Goal: Task Accomplishment & Management: Use online tool/utility

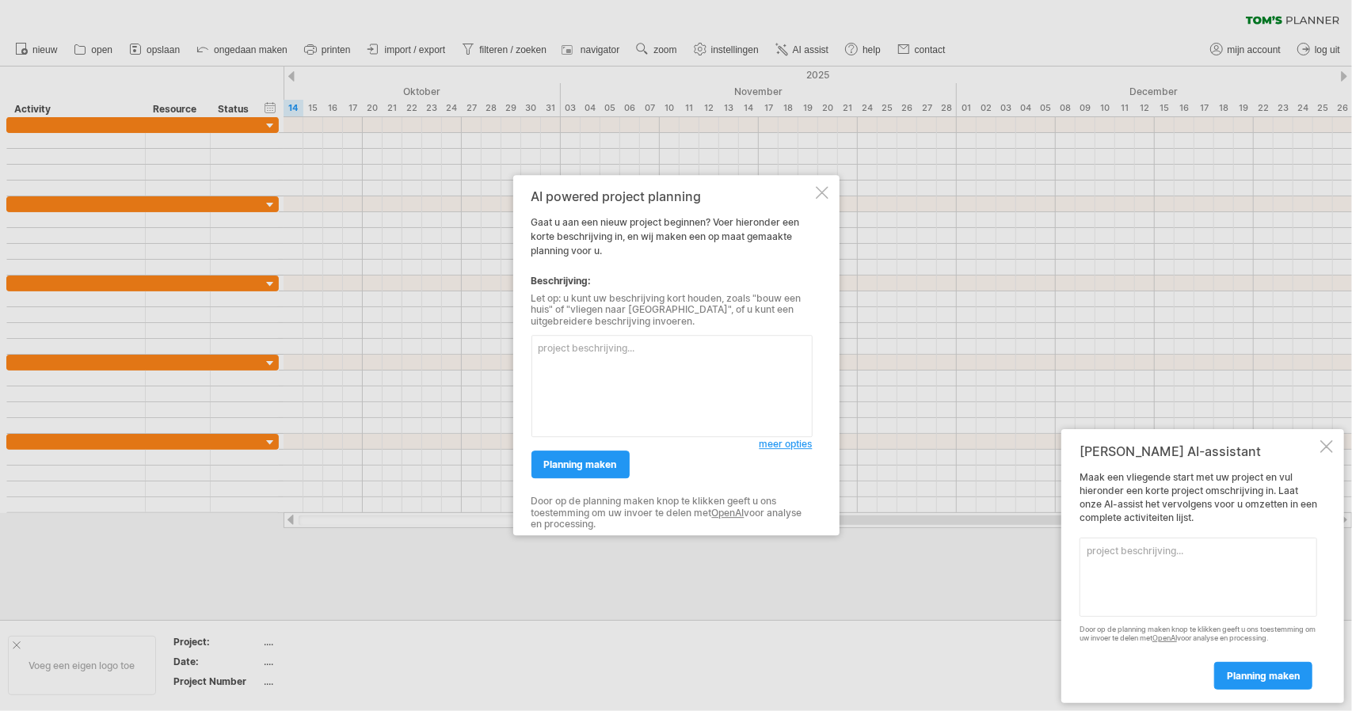
click at [817, 196] on div at bounding box center [822, 192] width 13 height 13
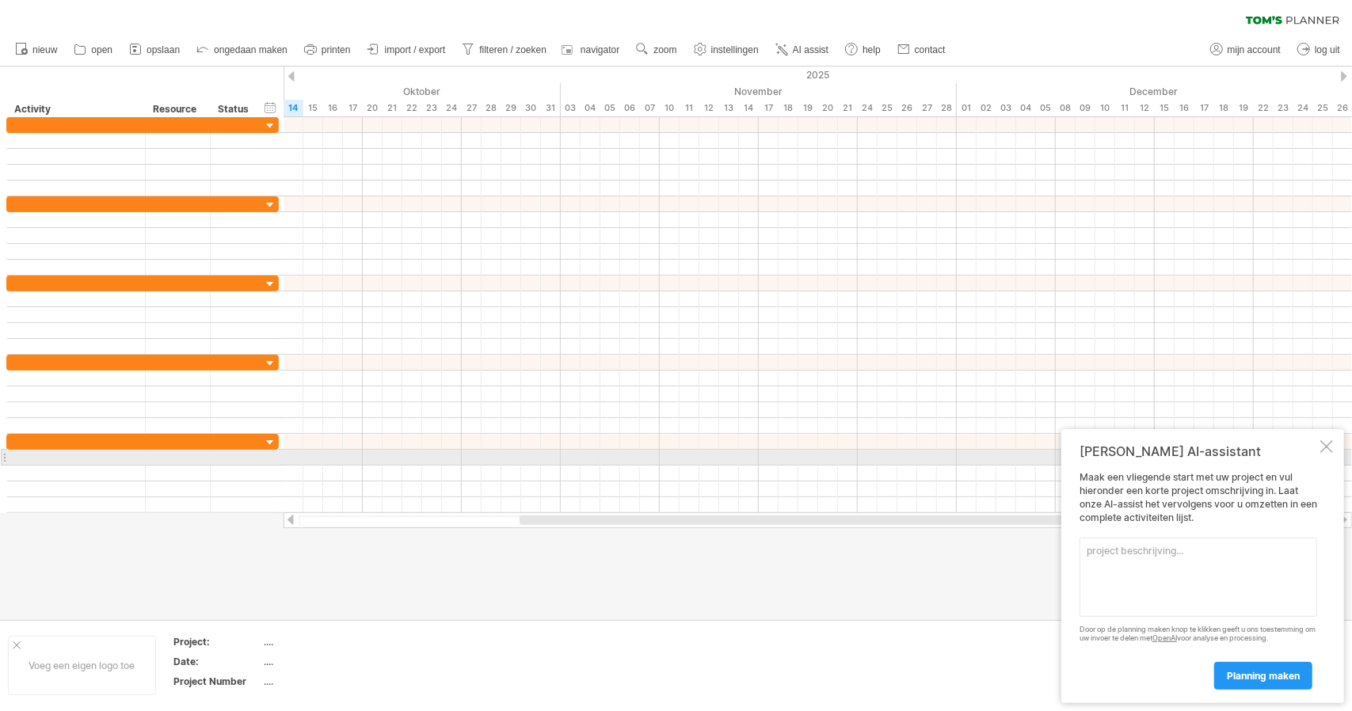
click at [1327, 447] on div at bounding box center [1326, 446] width 13 height 13
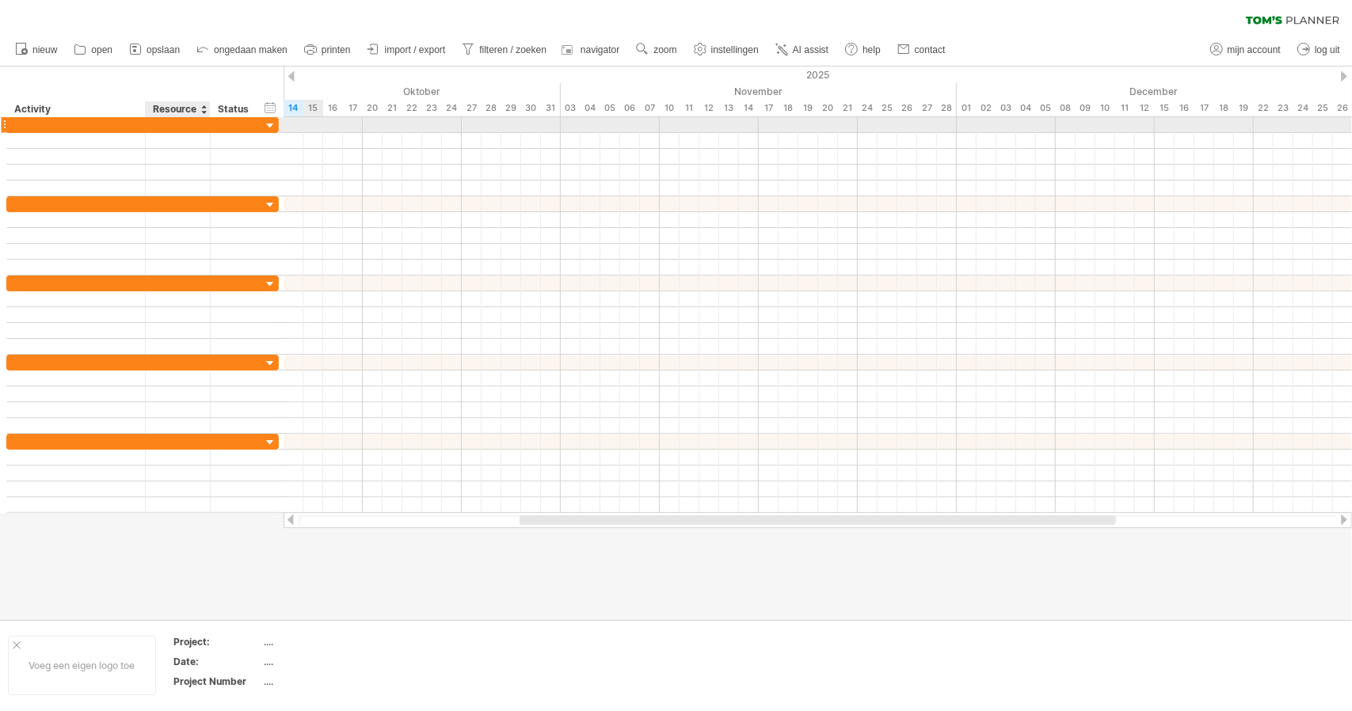
click at [169, 124] on div at bounding box center [178, 124] width 48 height 15
click at [106, 124] on div at bounding box center [76, 124] width 122 height 15
click at [136, 131] on input "text" at bounding box center [76, 124] width 122 height 15
click at [141, 128] on div at bounding box center [143, 125] width 8 height 16
click at [141, 126] on div at bounding box center [143, 125] width 8 height 16
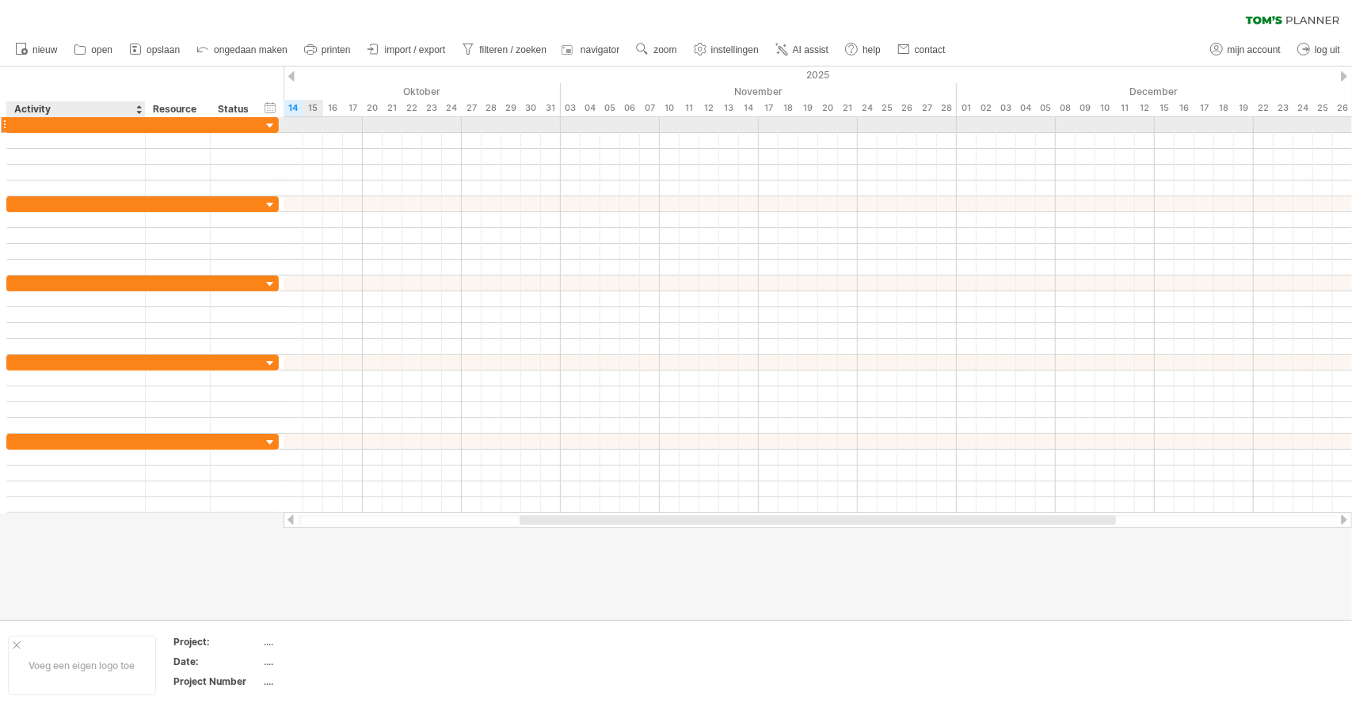
click at [143, 124] on div at bounding box center [143, 125] width 8 height 16
click at [166, 124] on div at bounding box center [178, 124] width 48 height 15
click at [239, 128] on div at bounding box center [236, 124] width 35 height 15
click at [74, 128] on div at bounding box center [76, 124] width 122 height 15
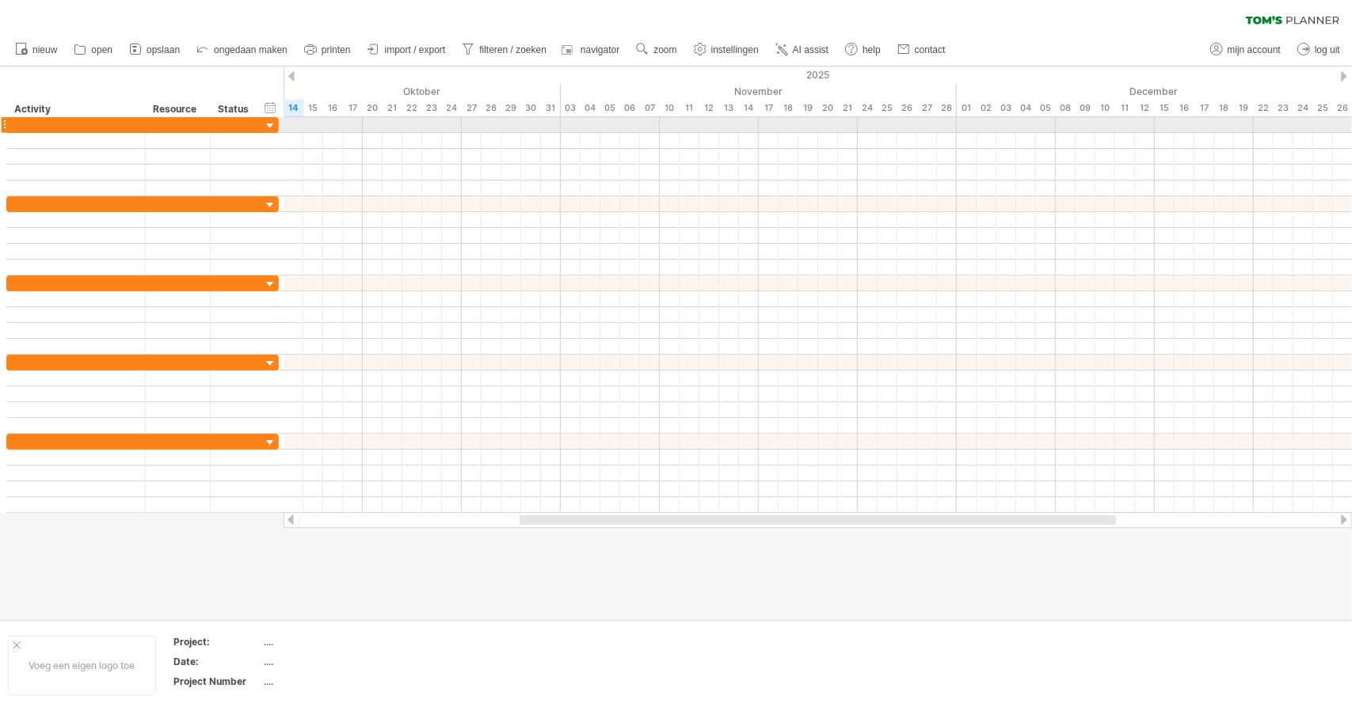
click at [267, 121] on div at bounding box center [270, 126] width 15 height 15
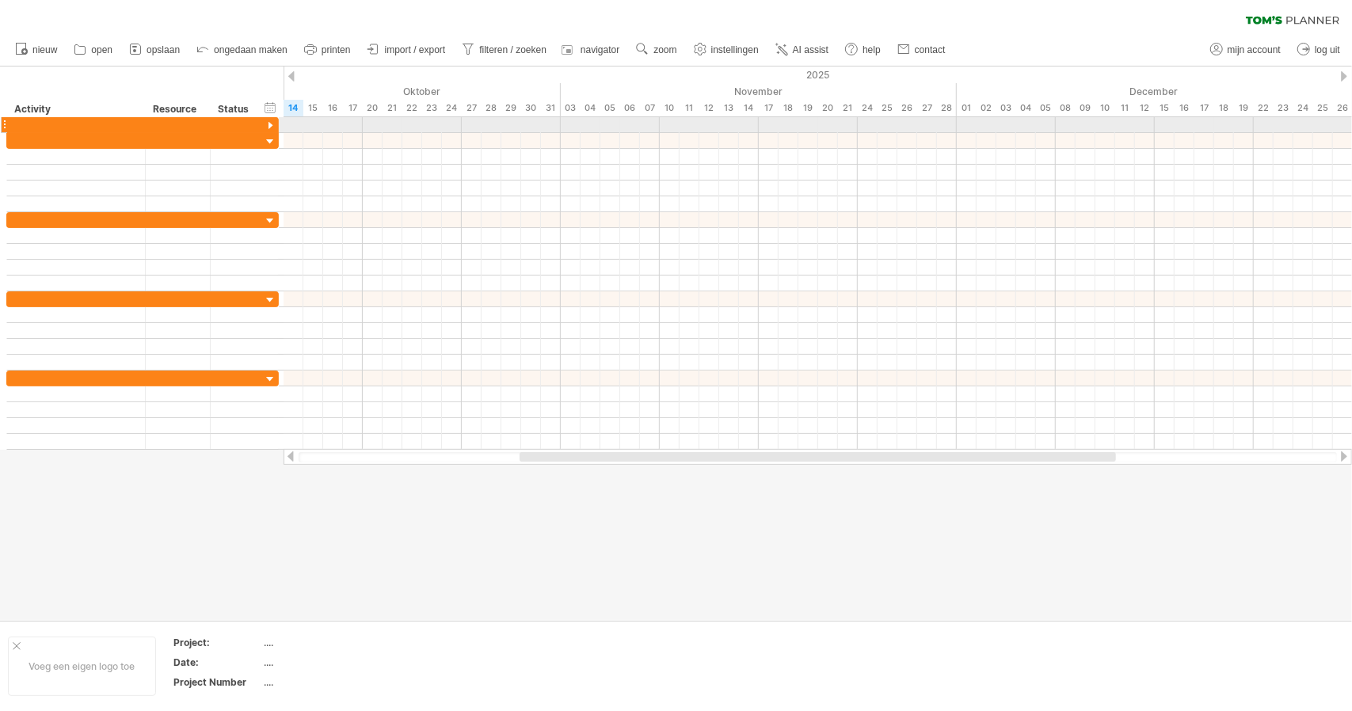
click at [267, 121] on div at bounding box center [270, 126] width 15 height 15
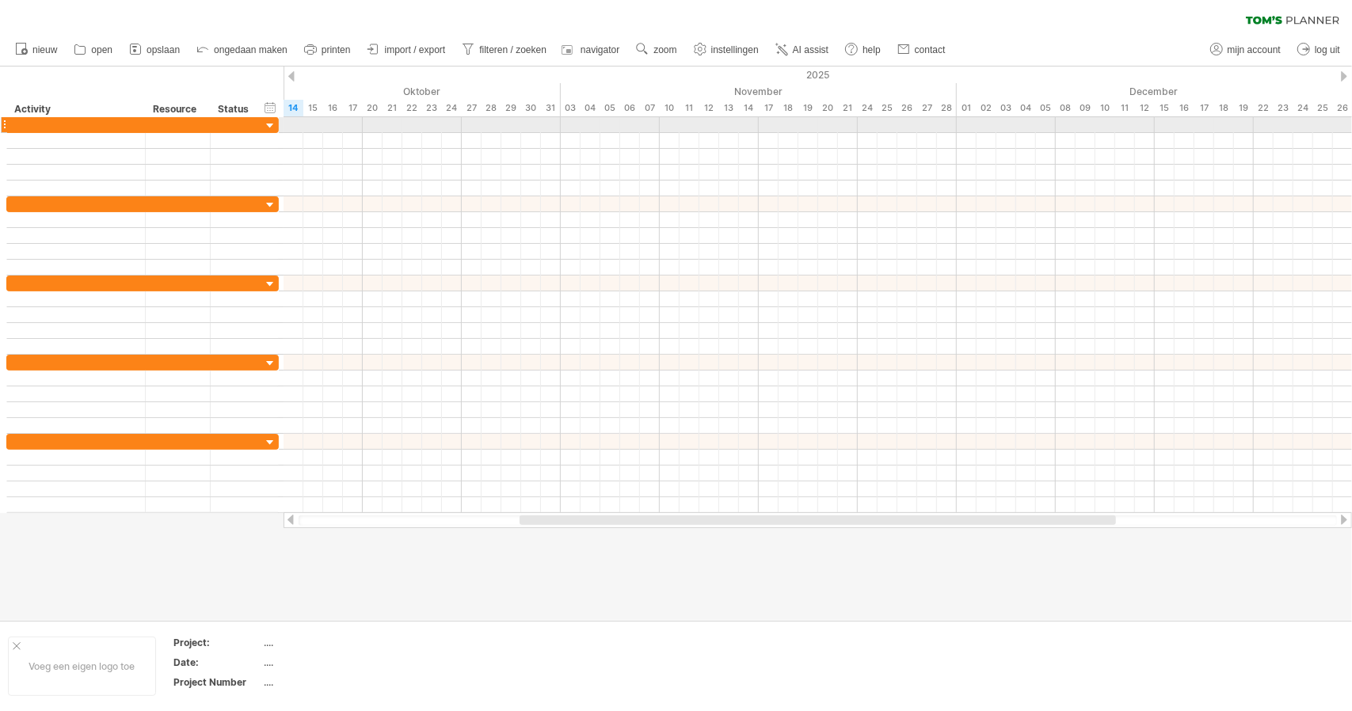
click at [265, 128] on div at bounding box center [270, 126] width 15 height 15
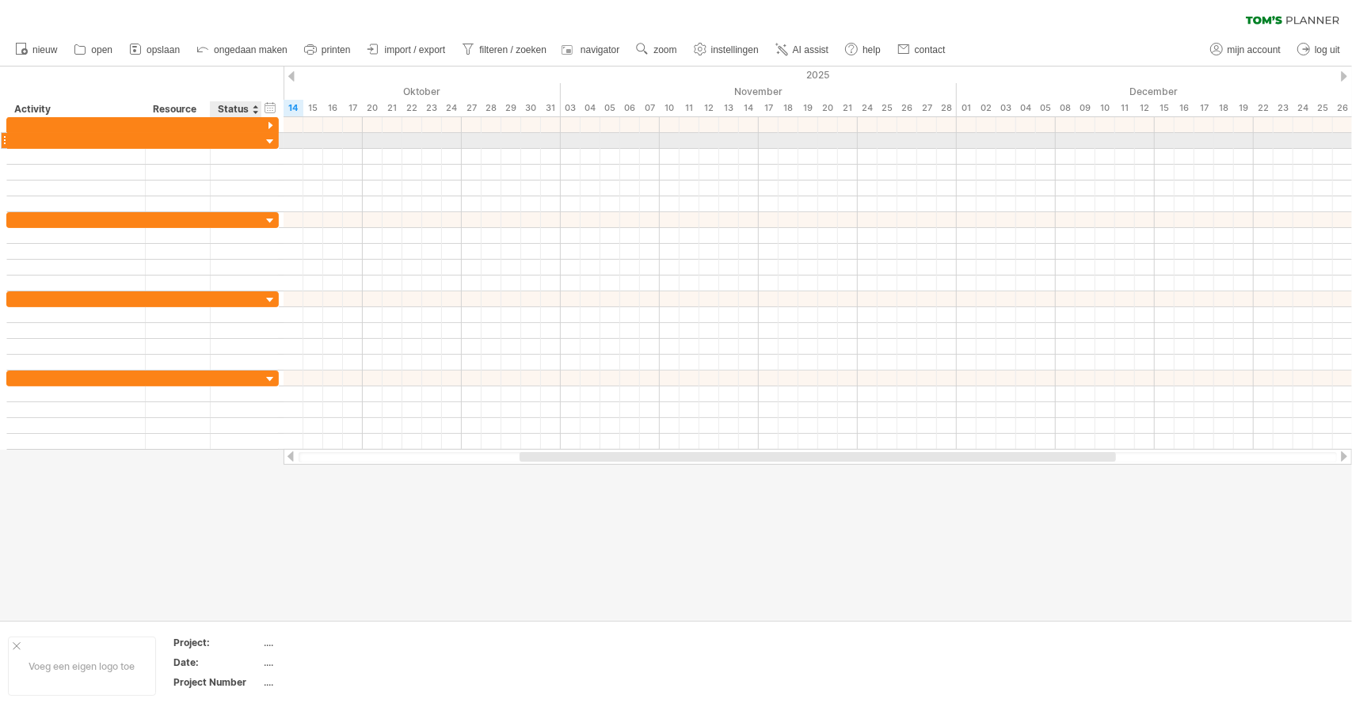
click at [269, 135] on div at bounding box center [270, 142] width 15 height 15
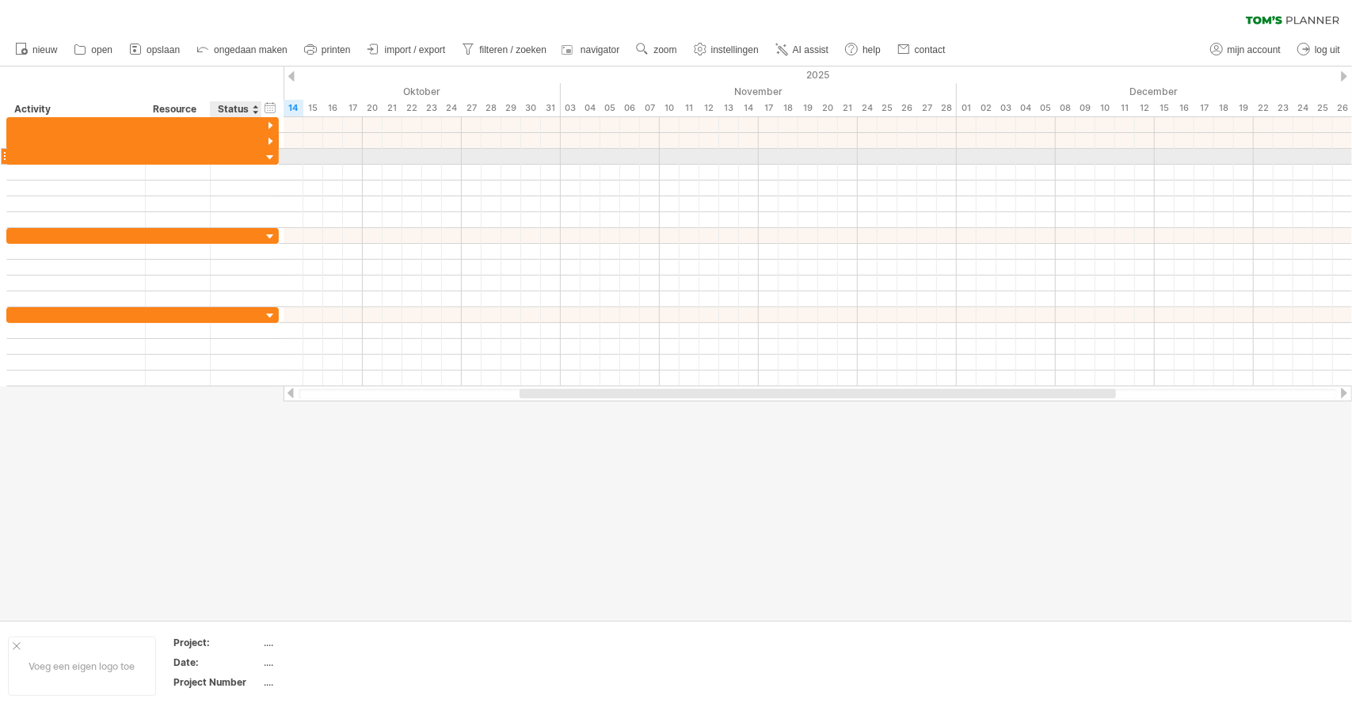
click at [269, 152] on div at bounding box center [270, 157] width 15 height 15
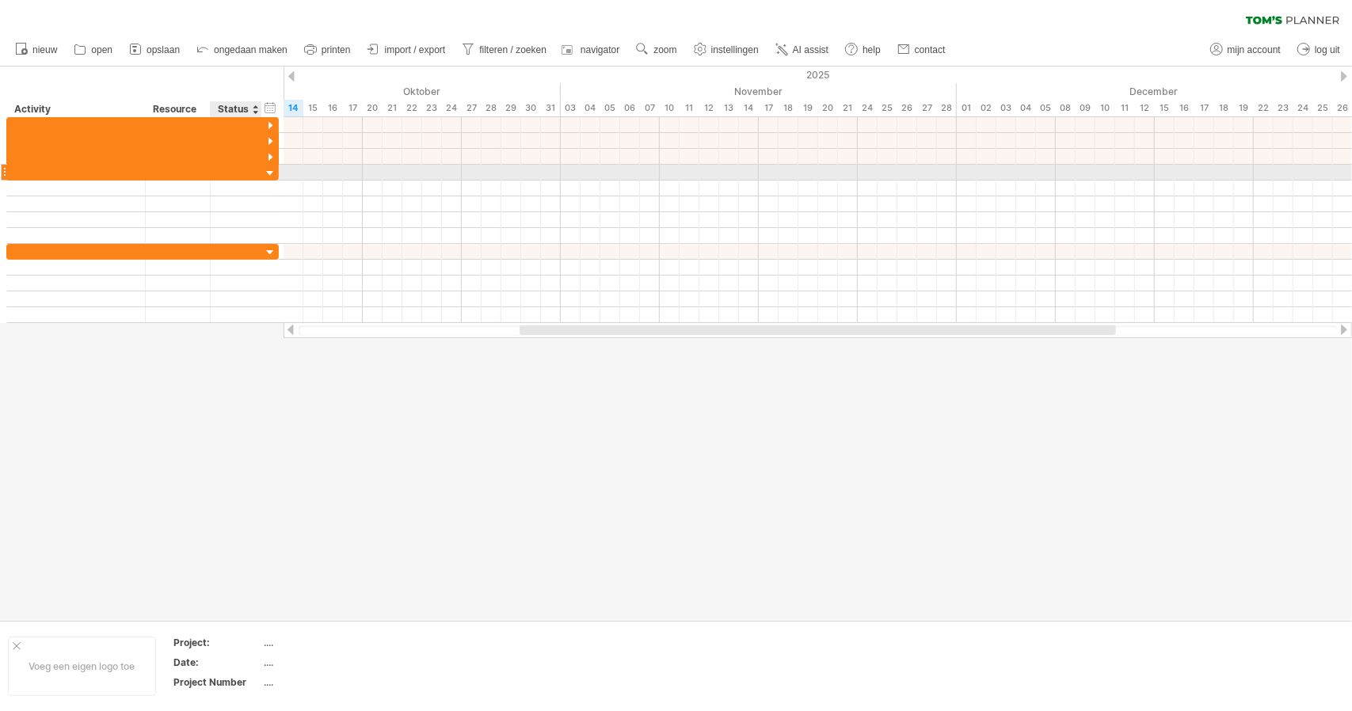
click at [268, 169] on div at bounding box center [270, 173] width 15 height 15
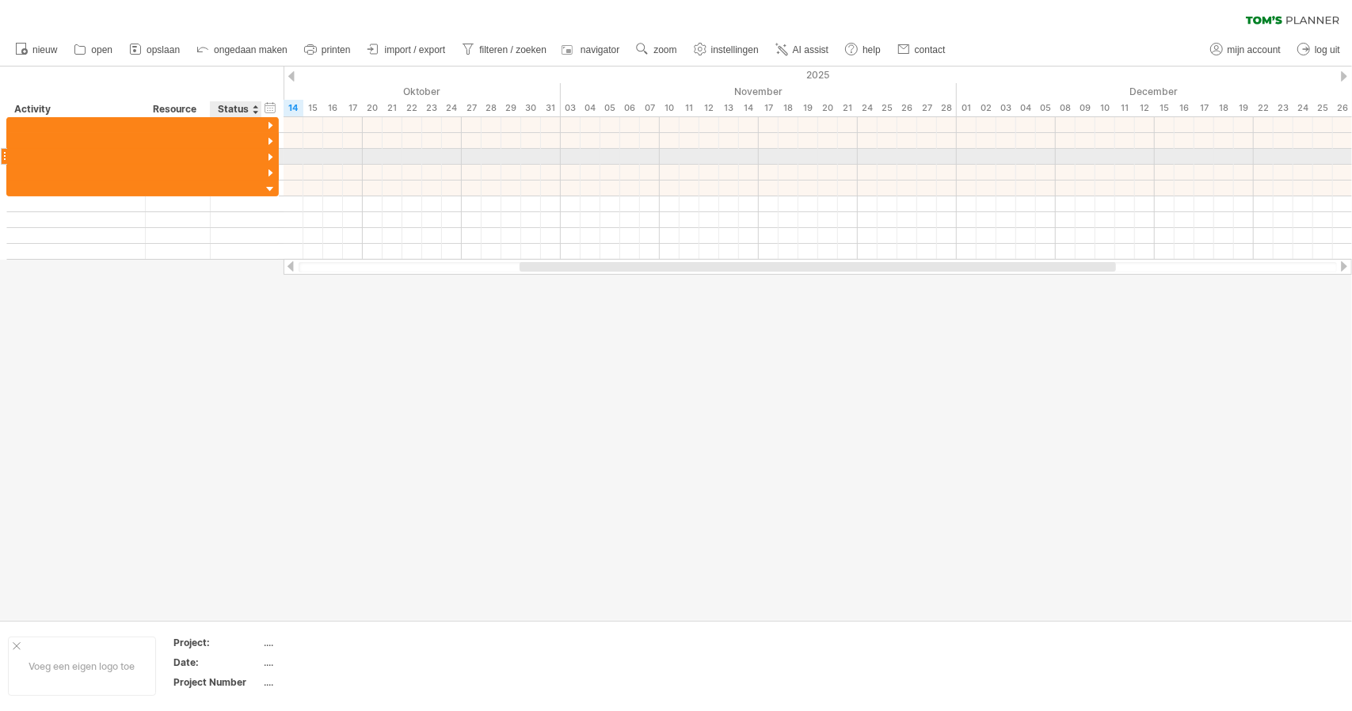
click at [268, 158] on div at bounding box center [270, 157] width 15 height 15
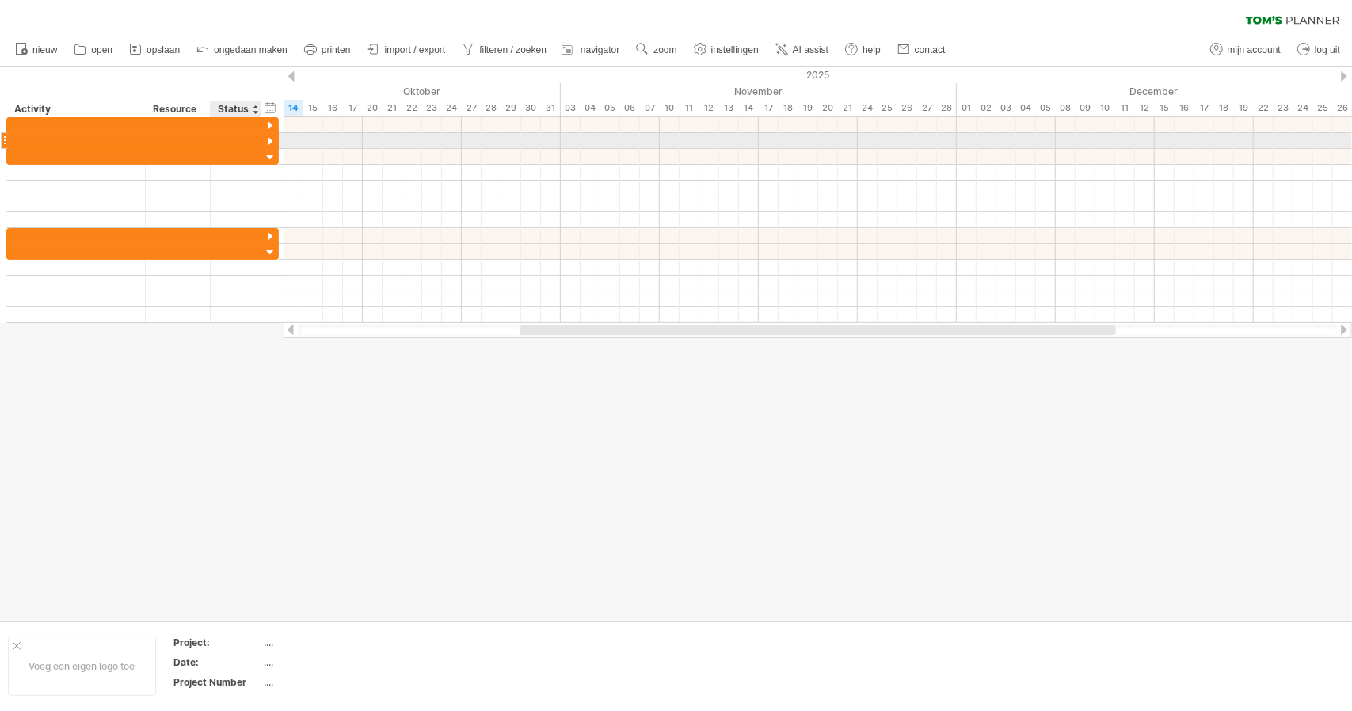
click at [269, 140] on div at bounding box center [270, 142] width 15 height 15
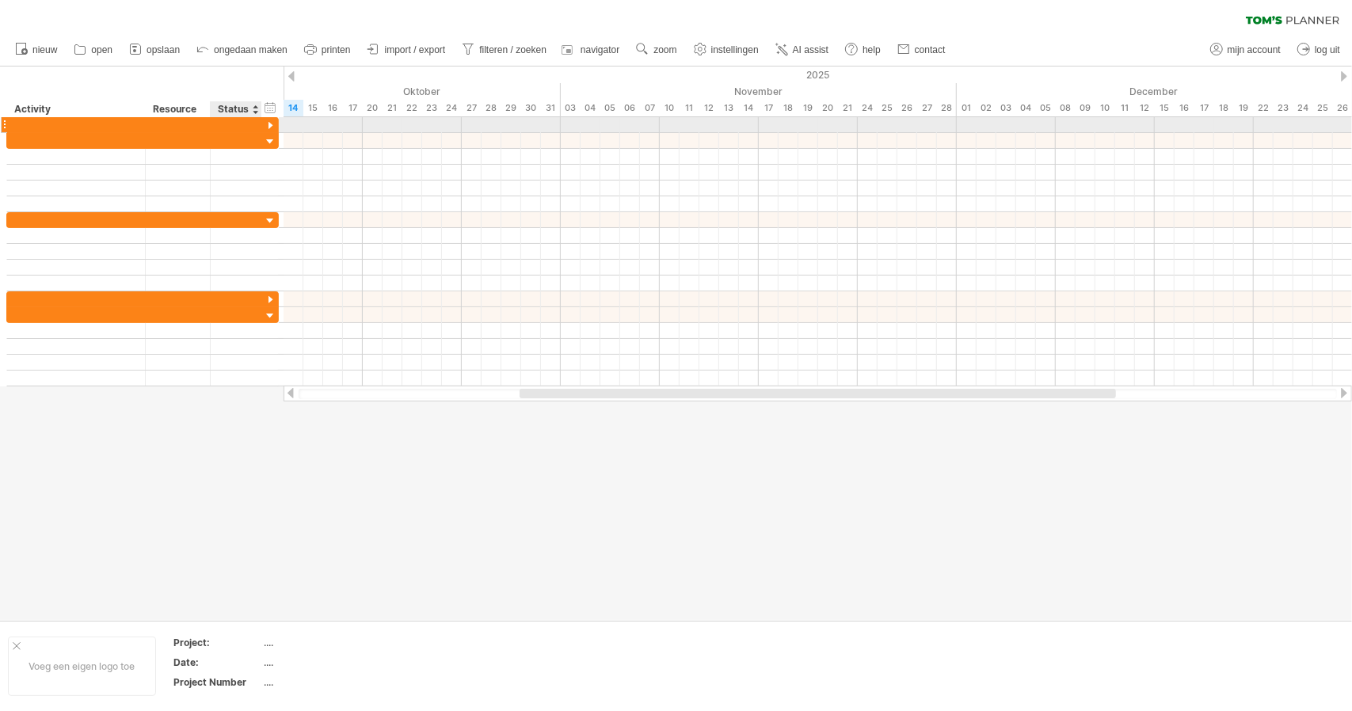
click at [271, 124] on div at bounding box center [270, 126] width 15 height 15
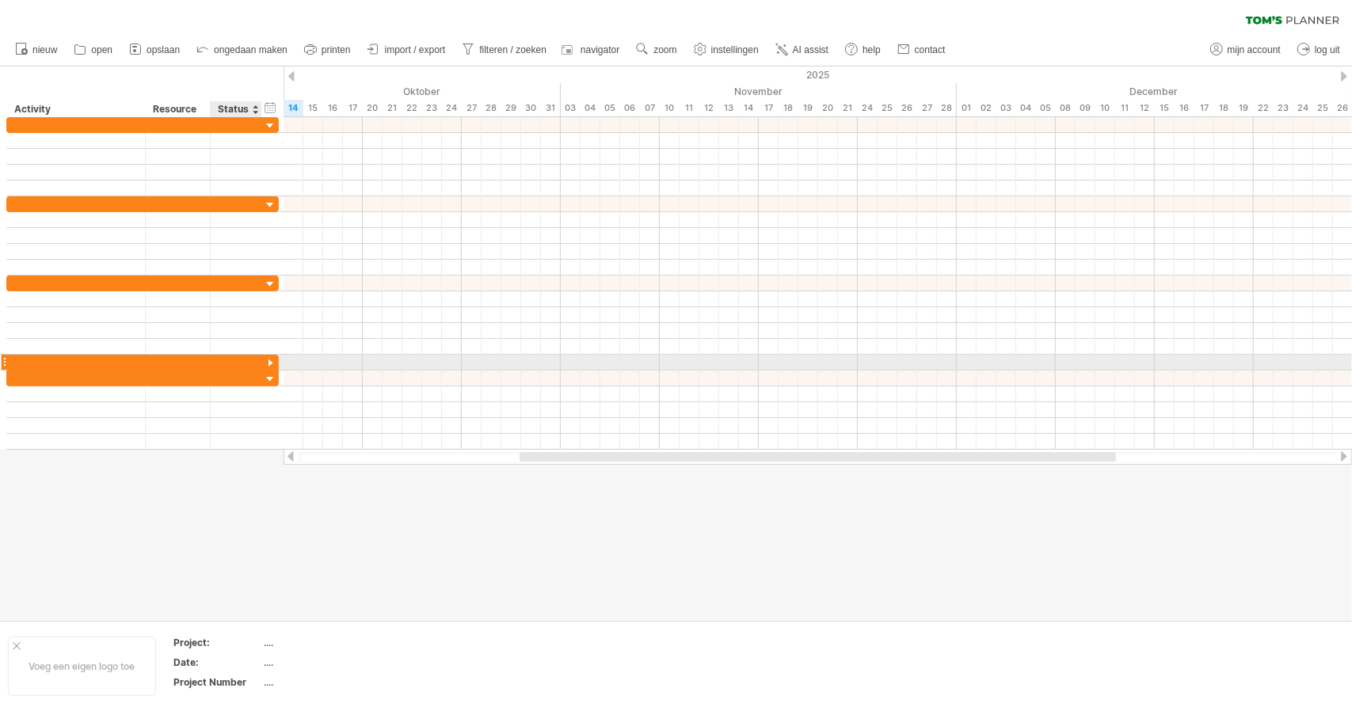
click at [271, 364] on div at bounding box center [270, 363] width 15 height 15
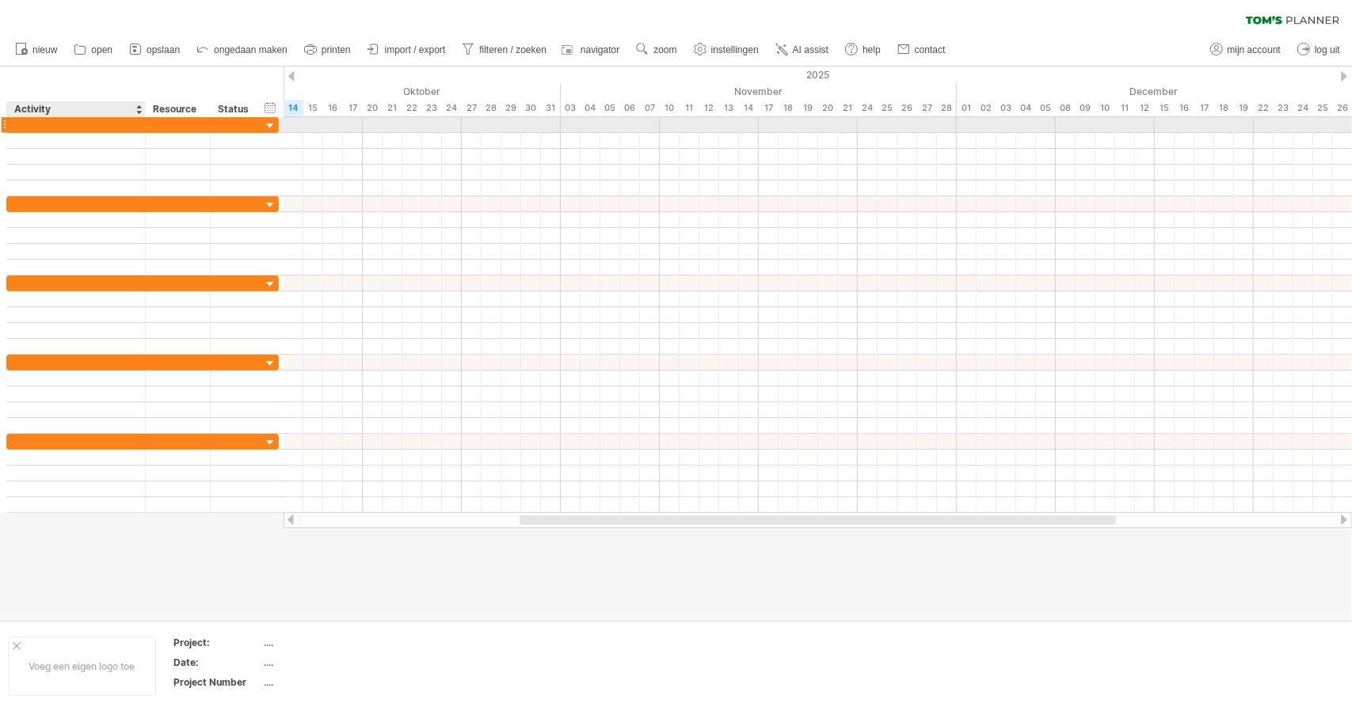
click at [68, 124] on div at bounding box center [76, 124] width 122 height 15
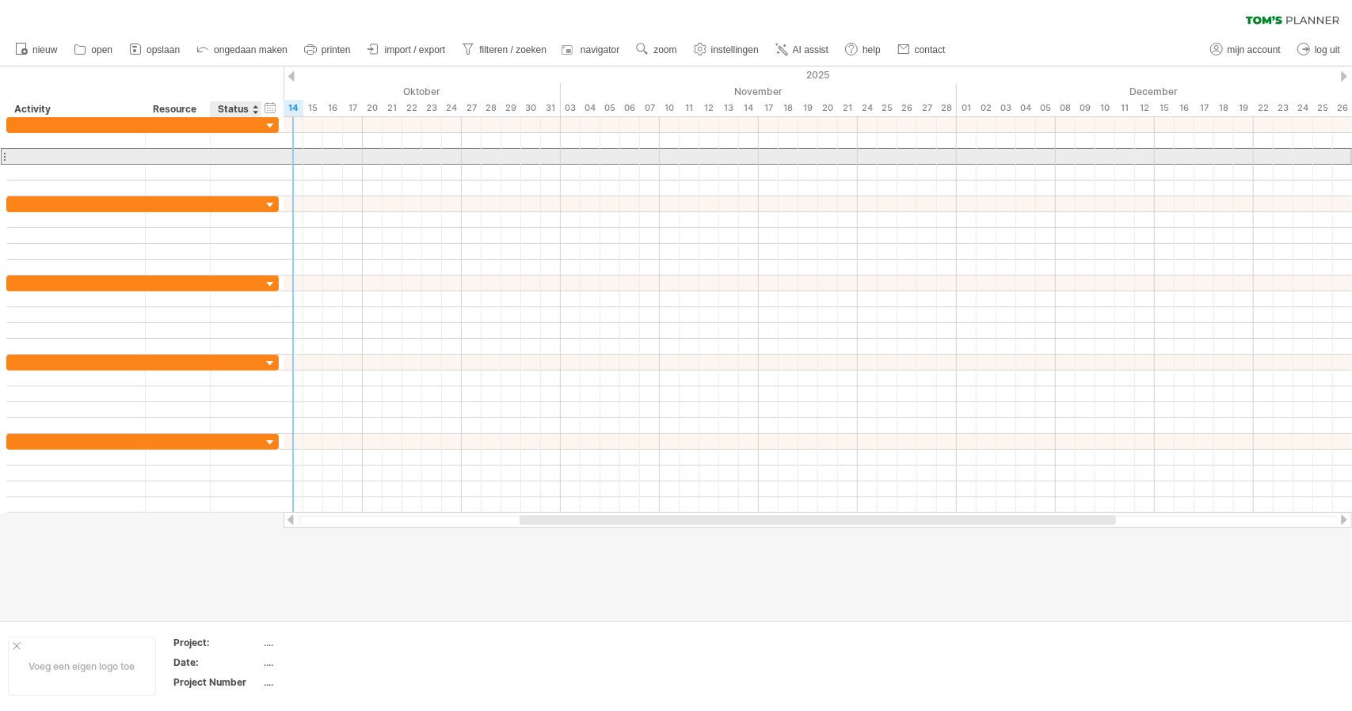
click at [238, 154] on div at bounding box center [236, 156] width 35 height 15
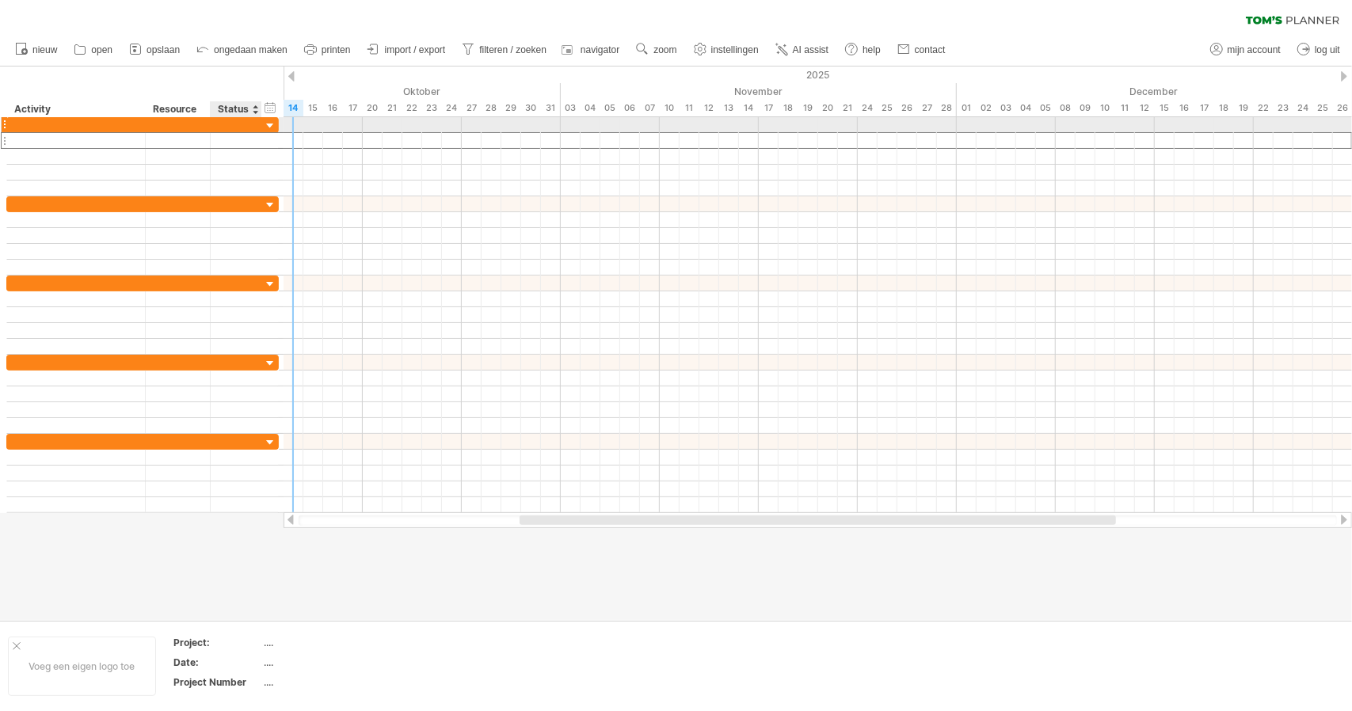
click at [234, 133] on div at bounding box center [236, 140] width 35 height 15
click at [239, 124] on div at bounding box center [236, 124] width 35 height 15
click at [238, 134] on div at bounding box center [236, 140] width 35 height 15
click at [70, 131] on div at bounding box center [76, 124] width 122 height 15
click at [70, 139] on div at bounding box center [76, 140] width 122 height 15
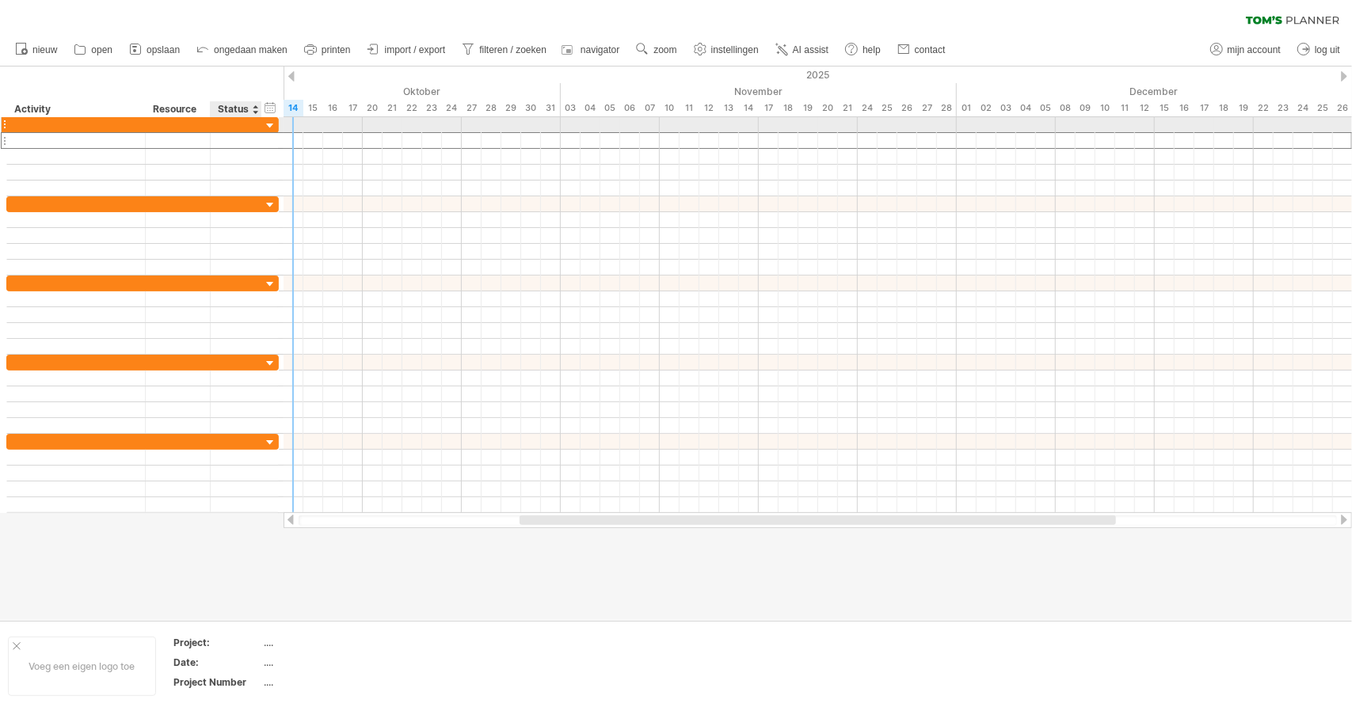
click at [272, 124] on div at bounding box center [270, 126] width 15 height 15
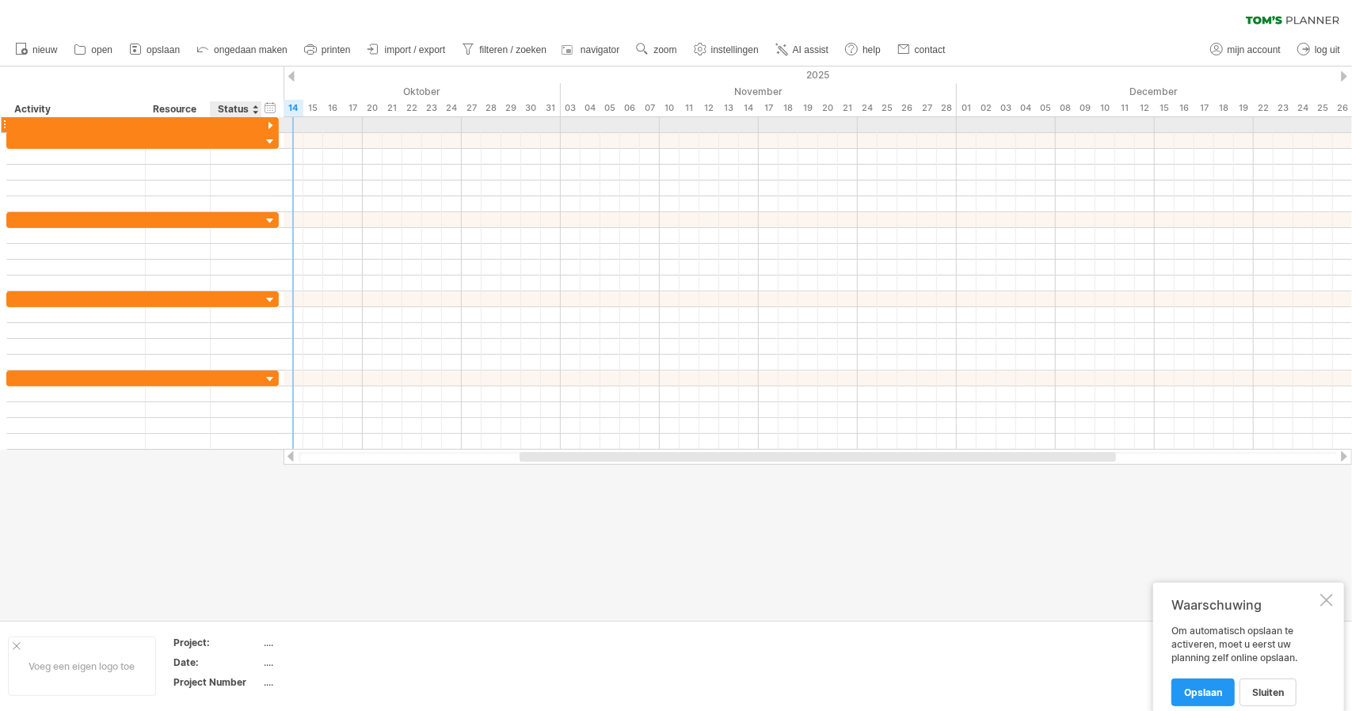
click at [271, 124] on div at bounding box center [270, 126] width 15 height 15
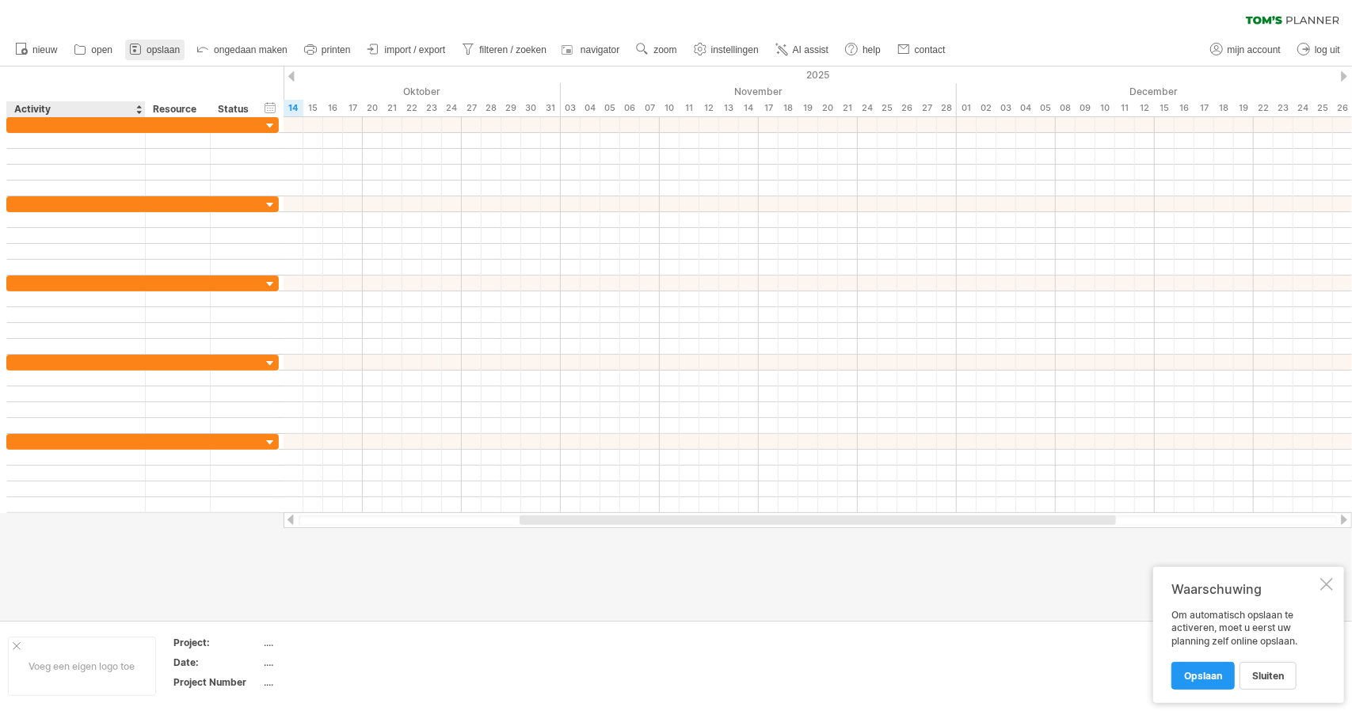
click at [146, 58] on link "opslaan" at bounding box center [154, 50] width 59 height 21
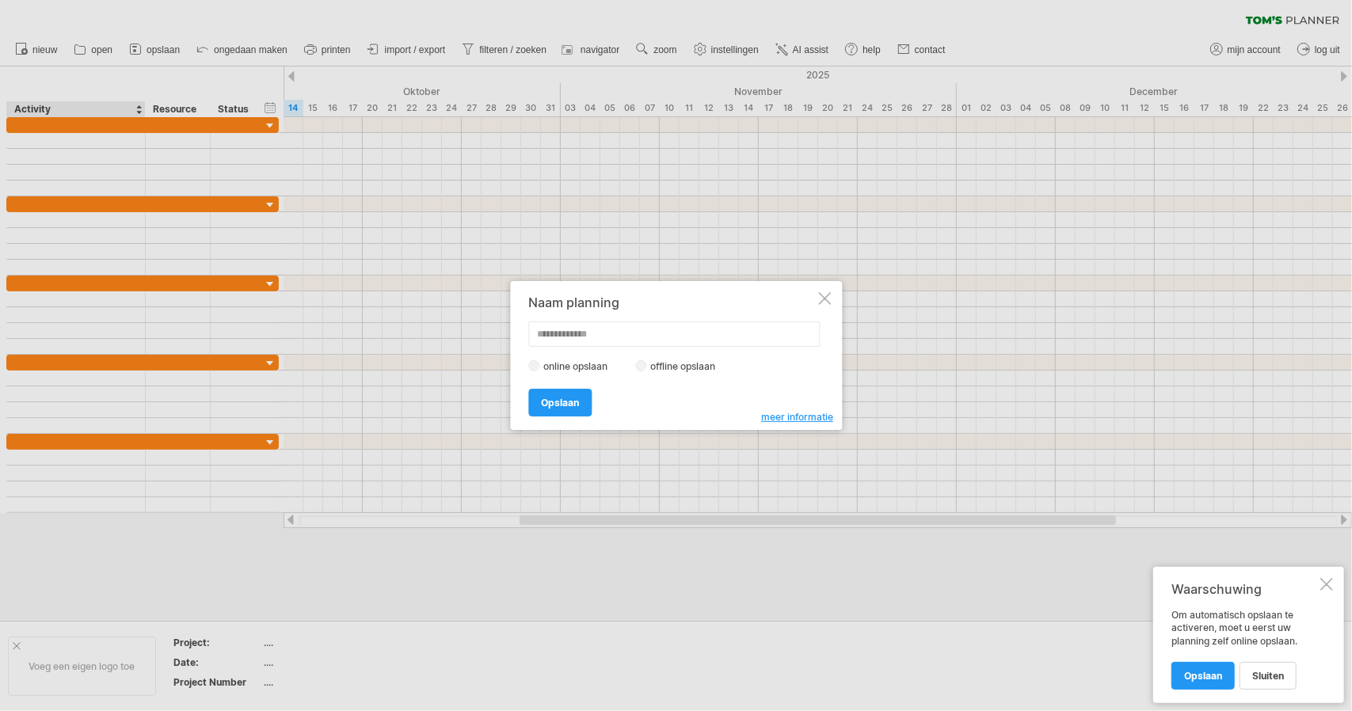
click at [546, 332] on input "text" at bounding box center [673, 334] width 291 height 25
type input "********"
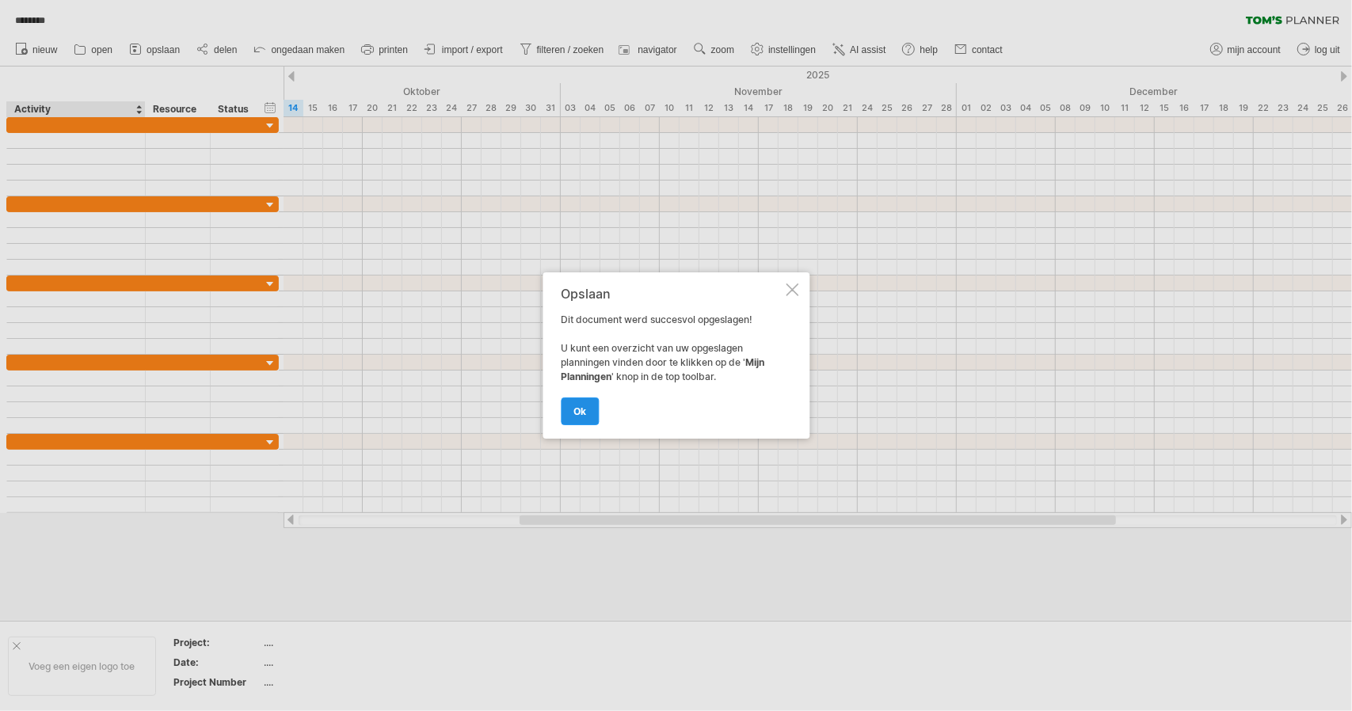
click at [569, 405] on link "ok" at bounding box center [580, 412] width 38 height 28
